Goal: Complete application form

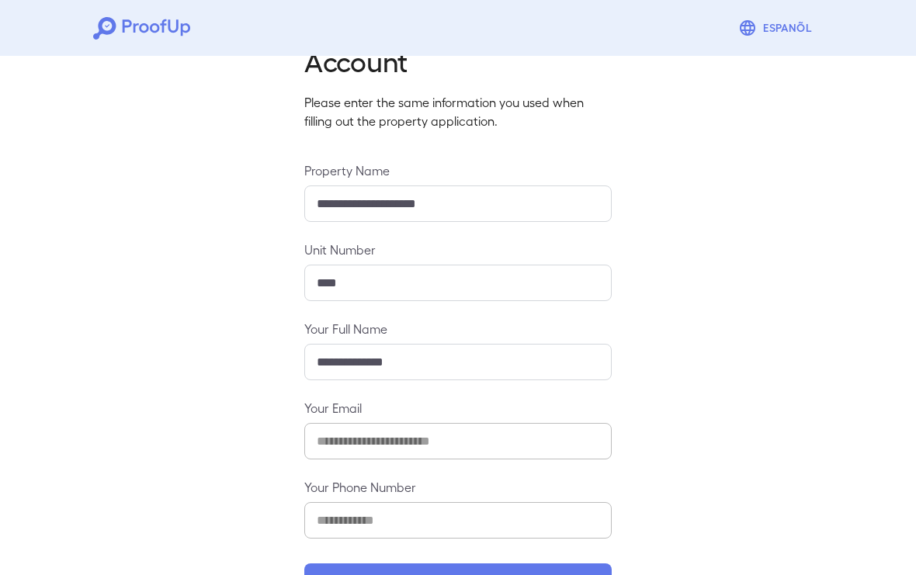
scroll to position [99, 0]
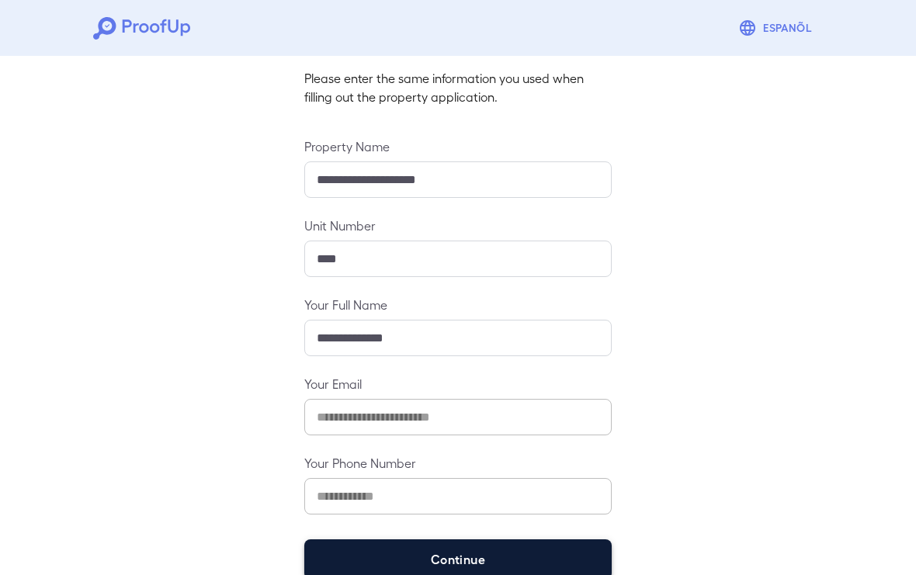
click at [438, 546] on button "Continue" at bounding box center [457, 560] width 307 height 40
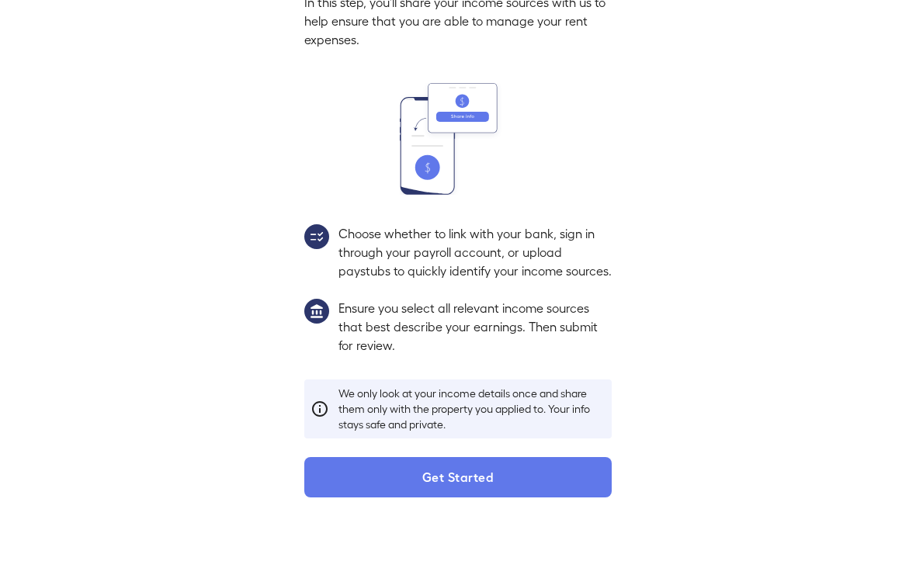
scroll to position [77, 0]
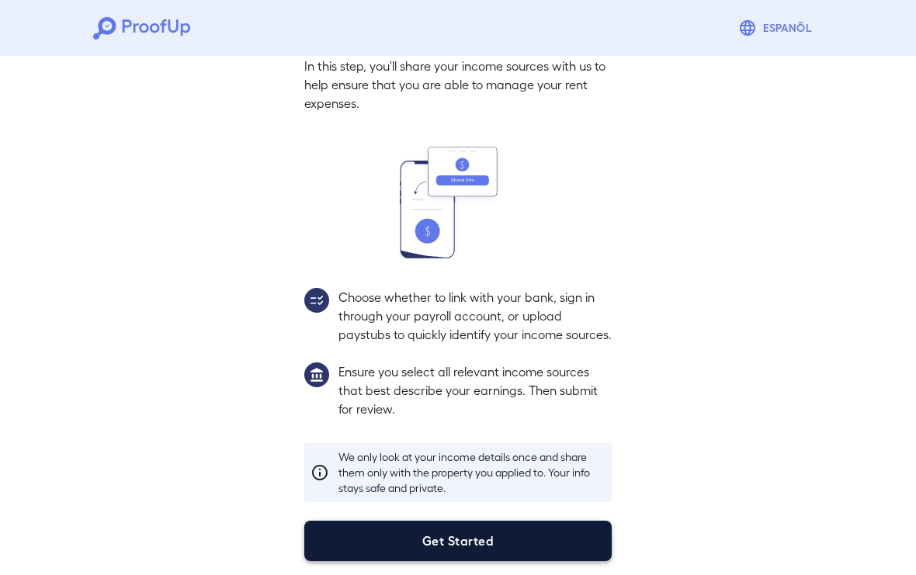
click at [443, 547] on button "Get Started" at bounding box center [457, 541] width 307 height 40
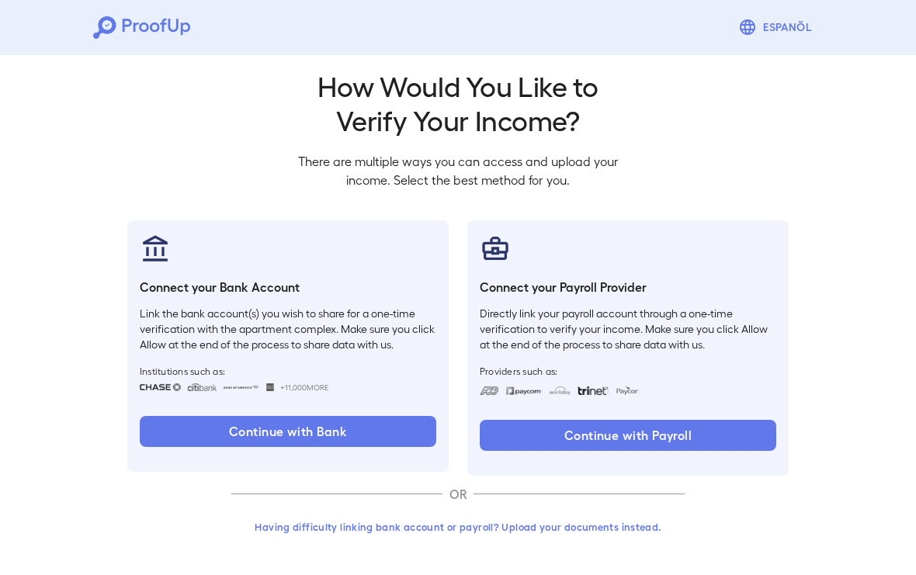
scroll to position [16, 0]
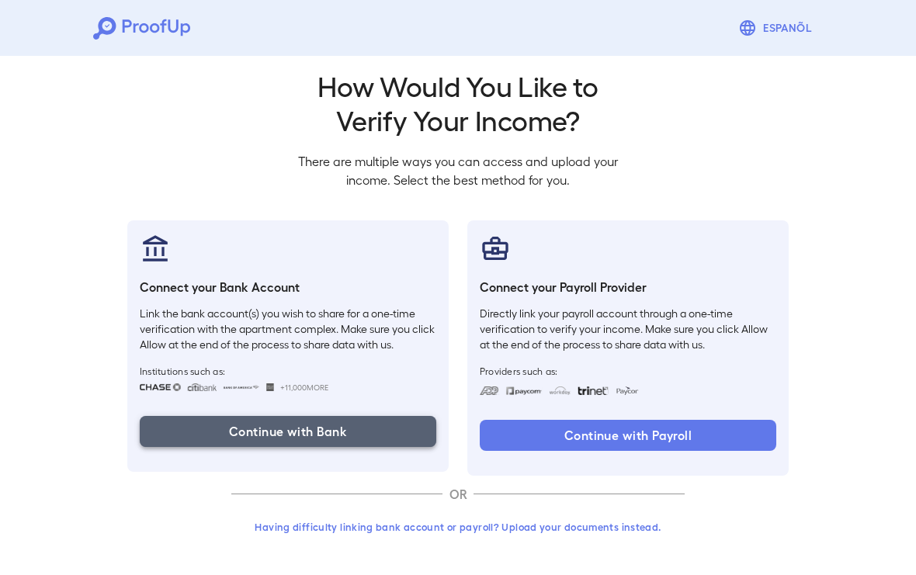
click at [357, 418] on button "Continue with Bank" at bounding box center [288, 431] width 297 height 31
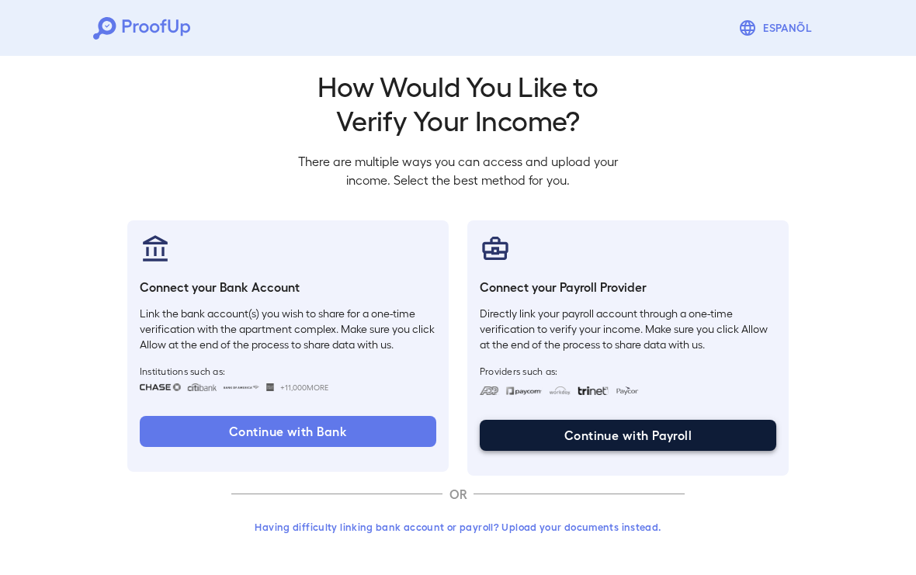
click at [588, 439] on button "Continue with Payroll" at bounding box center [628, 435] width 297 height 31
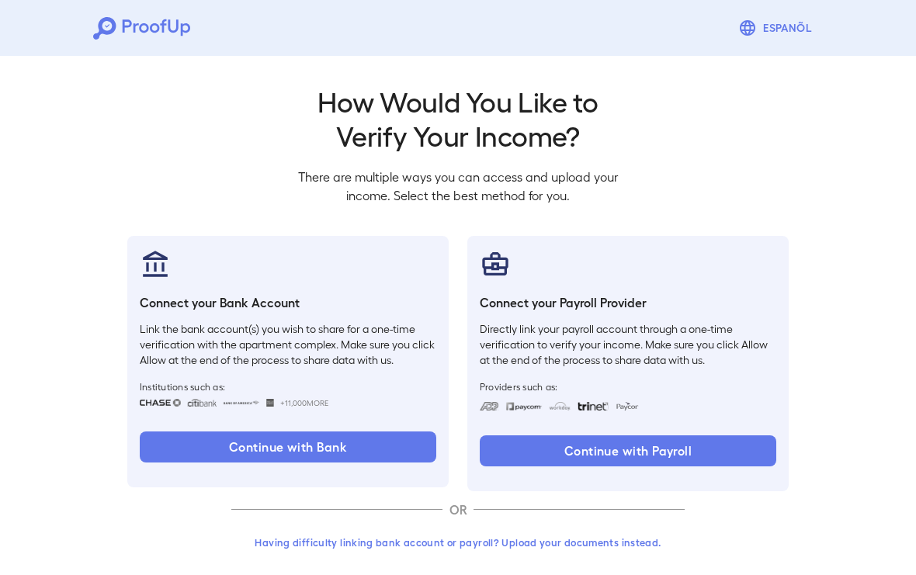
scroll to position [16, 0]
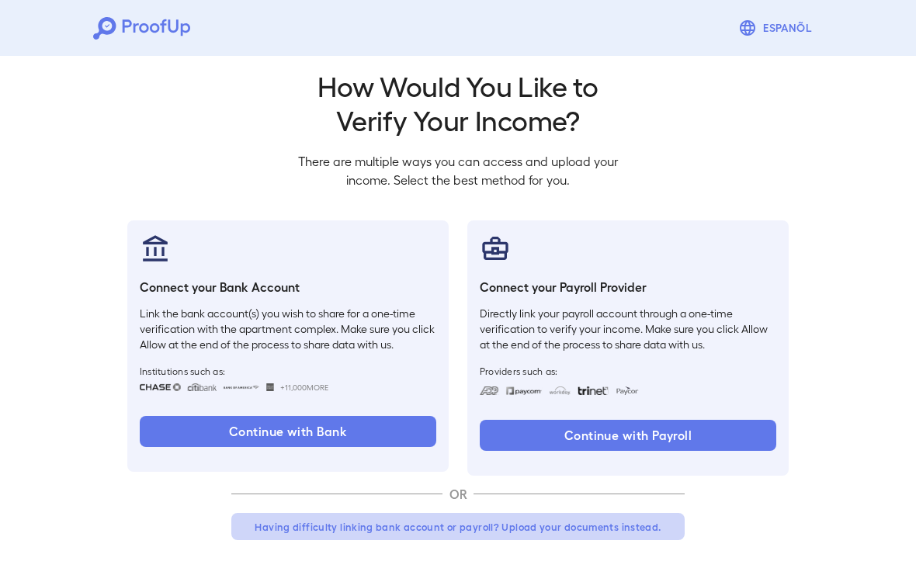
click at [510, 524] on button "Having difficulty linking bank account or payroll? Upload your documents instea…" at bounding box center [457, 527] width 453 height 28
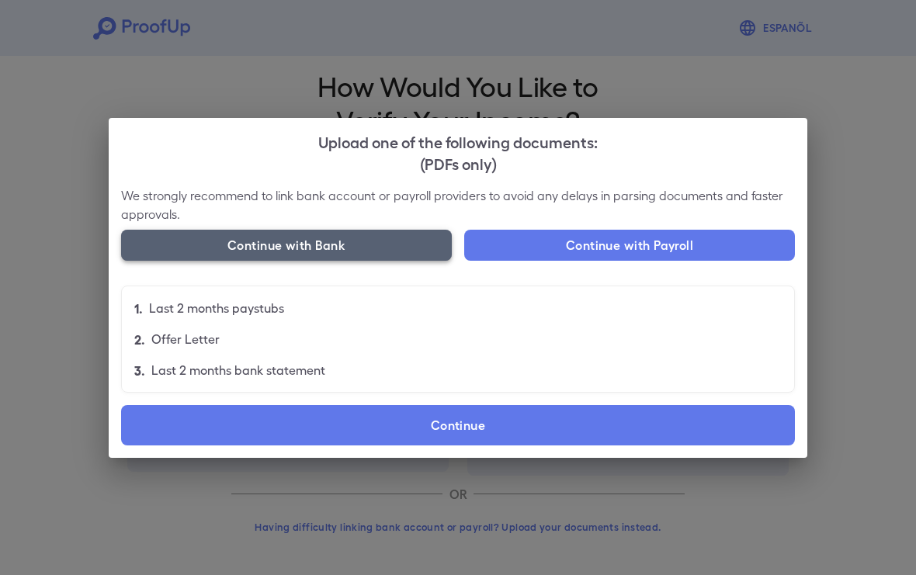
click at [325, 242] on button "Continue with Bank" at bounding box center [286, 245] width 331 height 31
